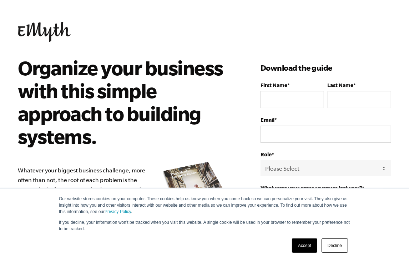
click at [340, 247] on link "Decline" at bounding box center [335, 245] width 26 height 14
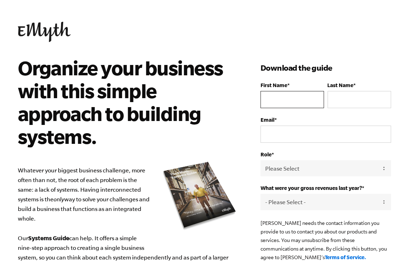
click at [273, 99] on input "First Name *" at bounding box center [293, 99] width 64 height 17
type input "Eric"
type input "Mack"
type input "Eric.Mack@fasteratwork.com"
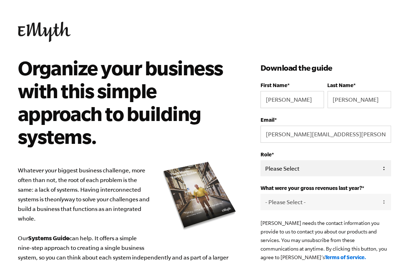
click at [296, 166] on select "Please Select Owner Partner / Co-Owner Executive Employee / Other" at bounding box center [326, 168] width 131 height 16
select select "Owner"
click at [261, 160] on select "Please Select Owner Partner / Co-Owner Executive Employee / Other" at bounding box center [326, 168] width 131 height 16
click at [301, 201] on select "- Please Select - 0-75K 76-150K 151-275K 276-500K 501-750K 751-1M 1-2.5M 2.5-5M…" at bounding box center [326, 202] width 131 height 16
select select "0-75K"
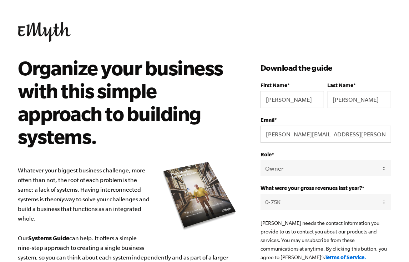
click at [261, 194] on select "- Please Select - 0-75K 76-150K 151-275K 276-500K 501-750K 751-1M 1-2.5M 2.5-5M…" at bounding box center [326, 202] width 131 height 16
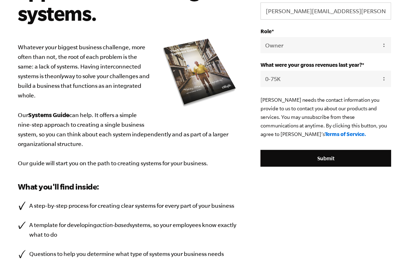
scroll to position [143, 0]
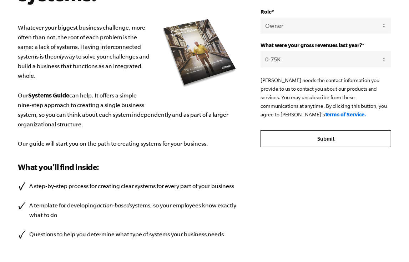
click at [320, 140] on input "Submit" at bounding box center [326, 138] width 131 height 17
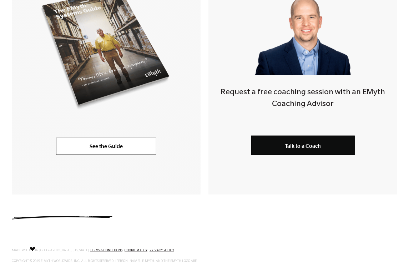
scroll to position [249, 0]
